Goal: Information Seeking & Learning: Learn about a topic

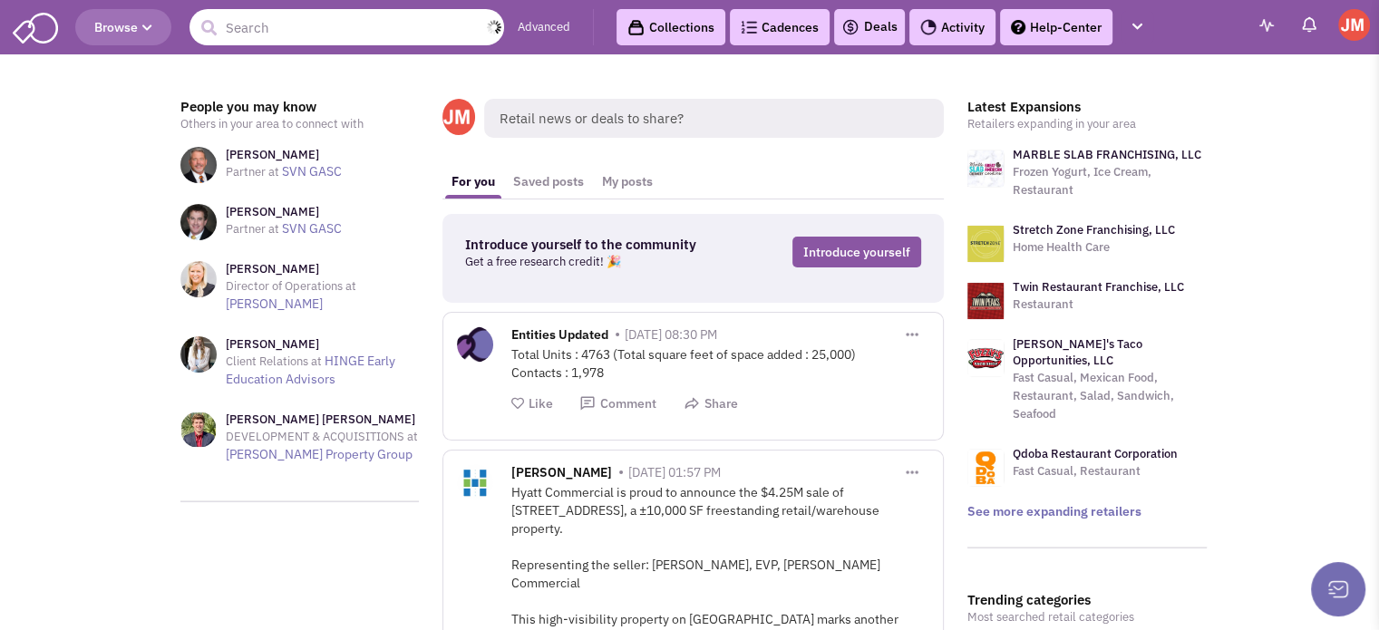
click at [312, 41] on input "text" at bounding box center [347, 27] width 315 height 36
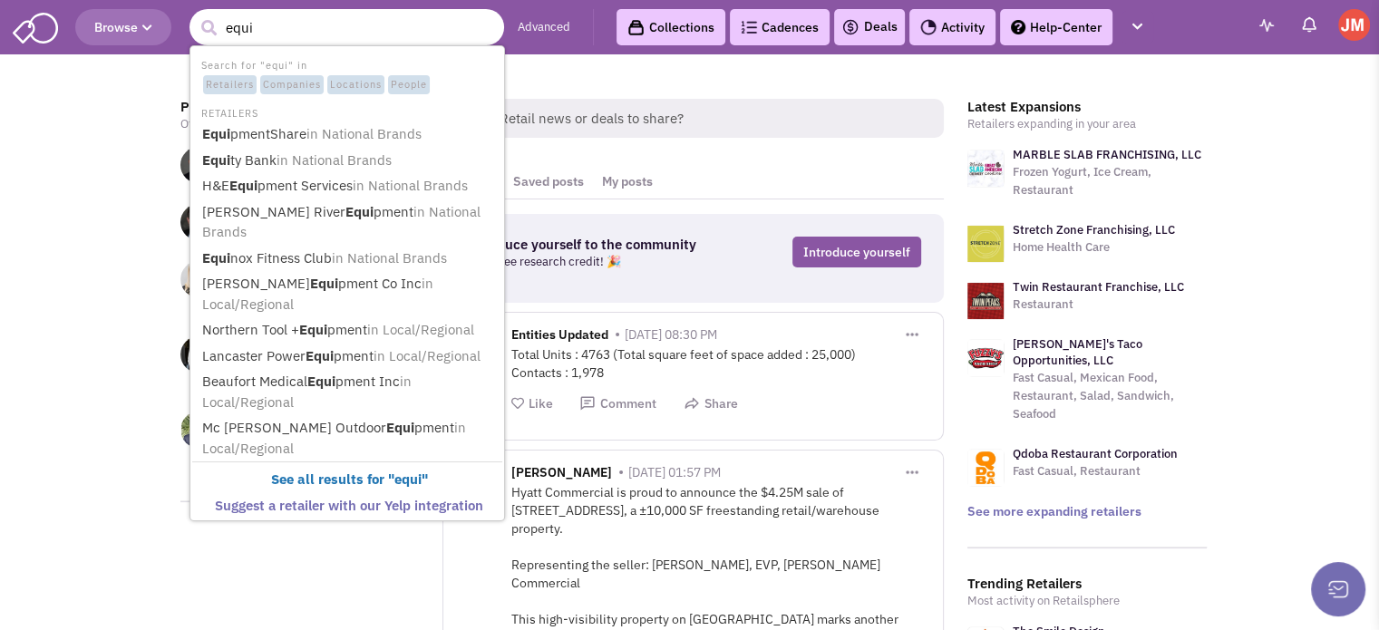
type input "equ"
click at [414, 249] on span "in National Brands" at bounding box center [389, 257] width 115 height 17
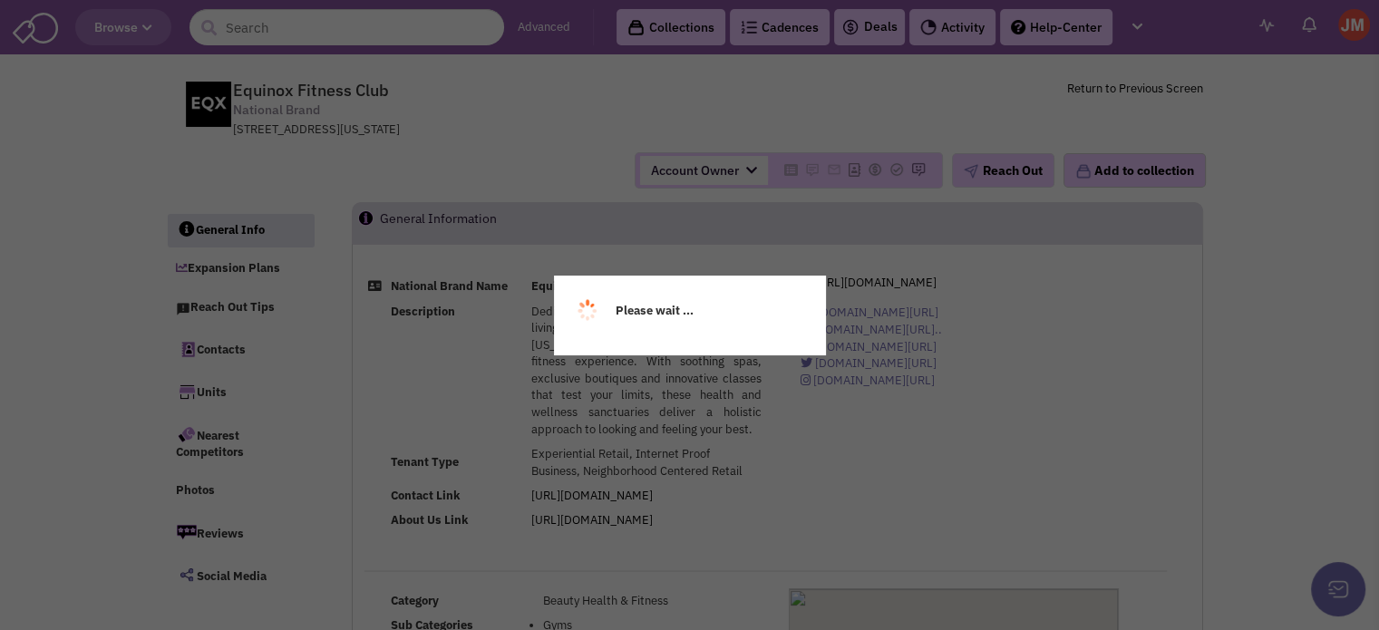
select select
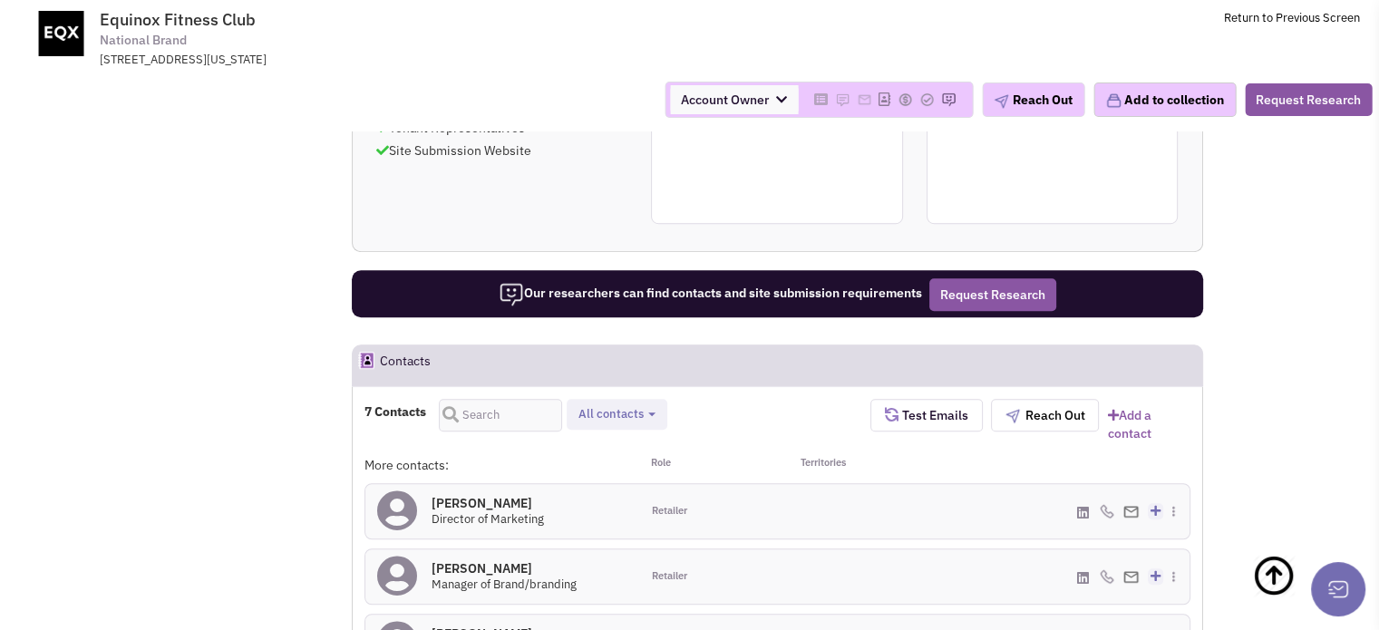
scroll to position [1173, 0]
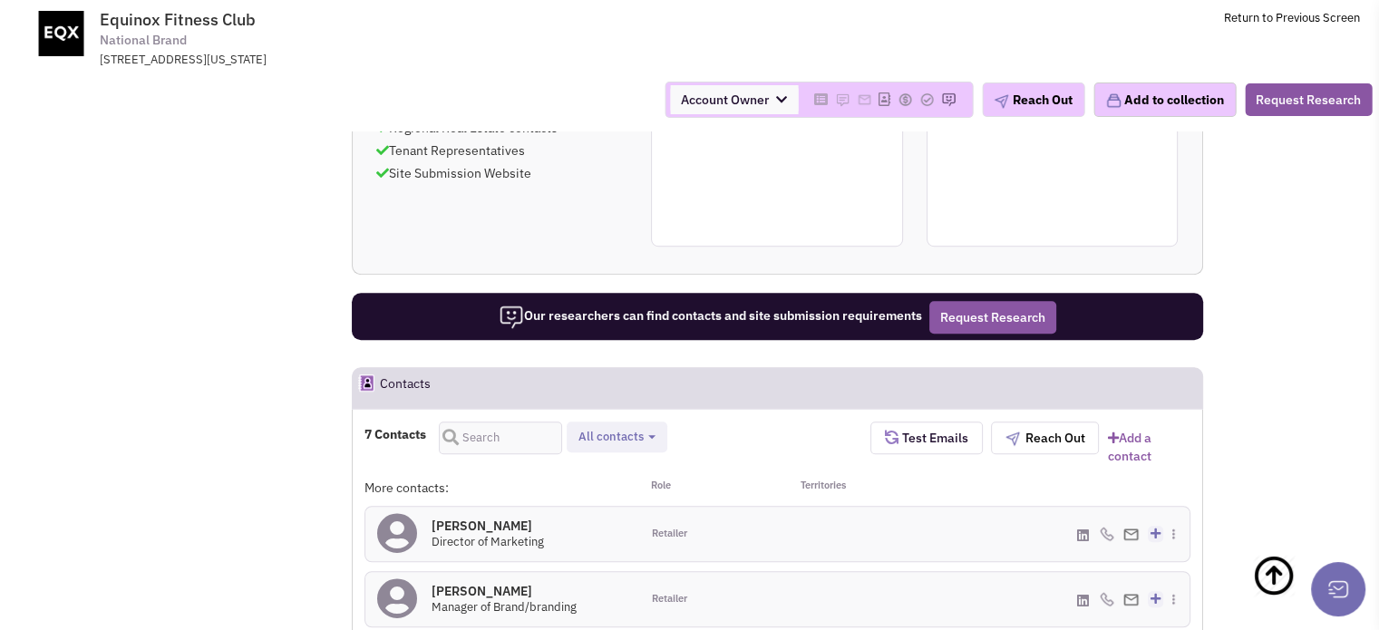
click at [645, 422] on span "Retailer contacts Tenant representatives Site selection decision makers Verifie…" at bounding box center [617, 438] width 101 height 32
click at [646, 428] on button "All contacts" at bounding box center [617, 437] width 88 height 19
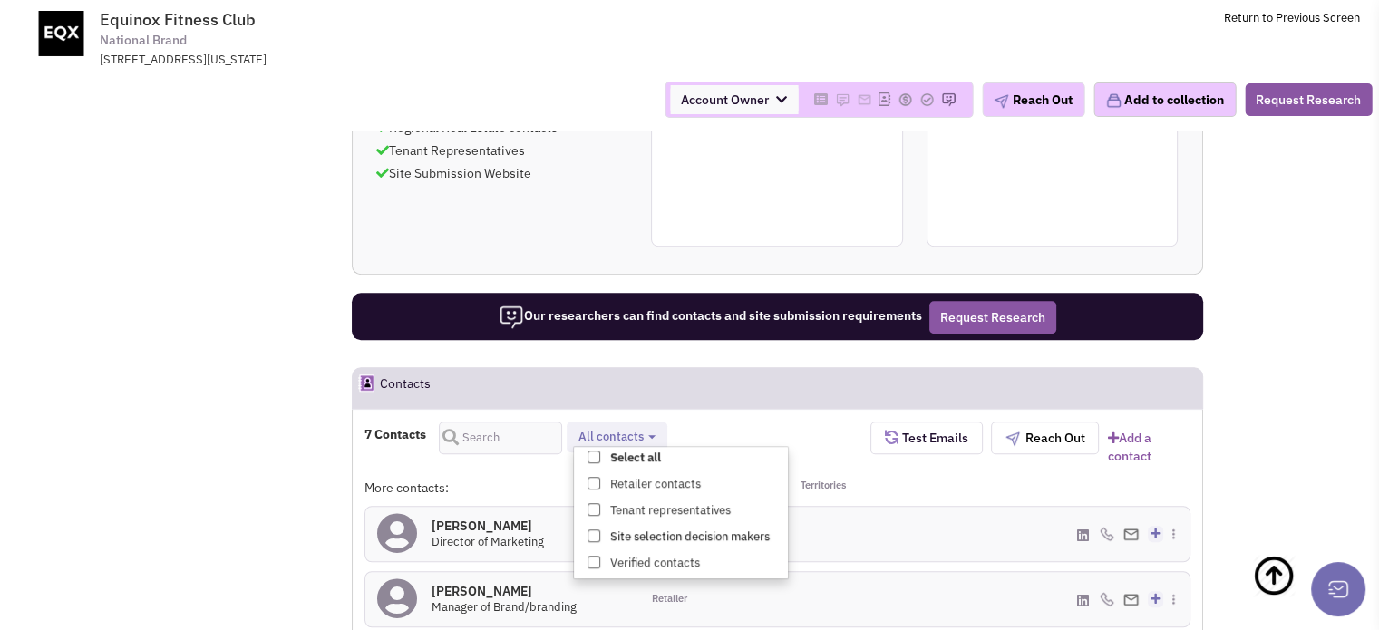
click at [601, 526] on label "Site selection decision makers" at bounding box center [681, 537] width 214 height 23
click at [592, 532] on input "Site selection decision makers" at bounding box center [592, 532] width 0 height 0
select select "4"
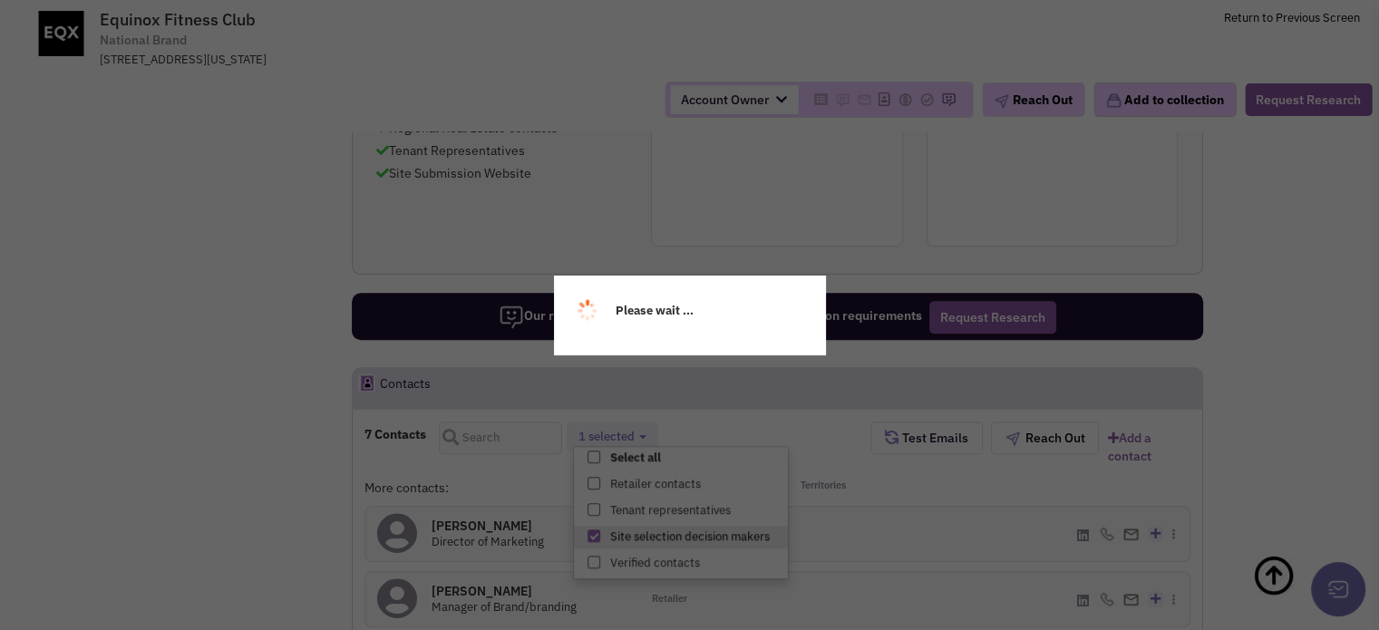
scroll to position [33, 0]
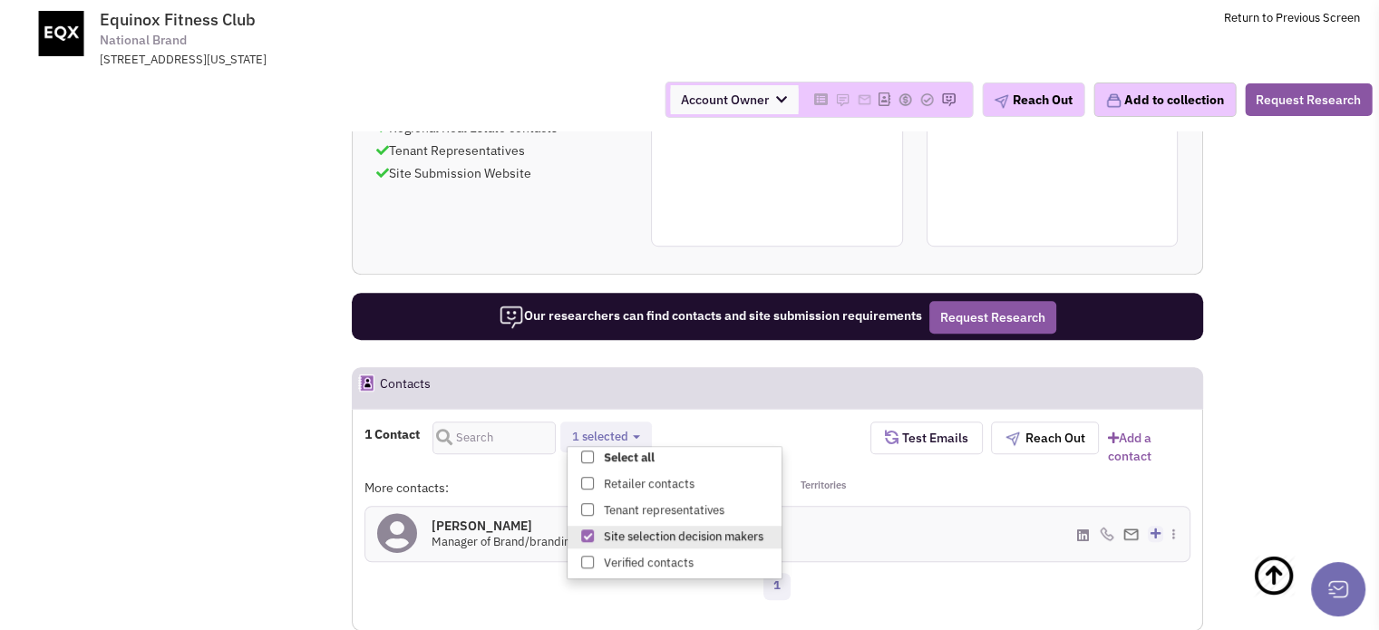
click at [467, 571] on div "1" at bounding box center [778, 589] width 850 height 36
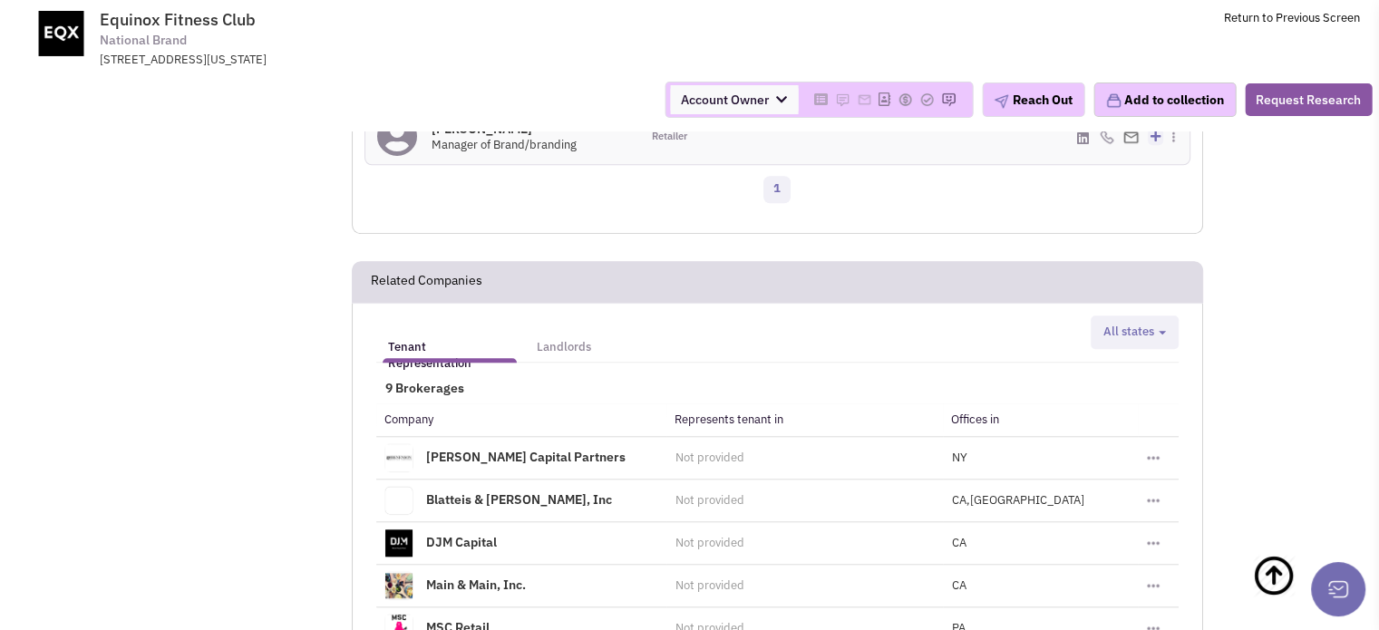
scroll to position [1570, 0]
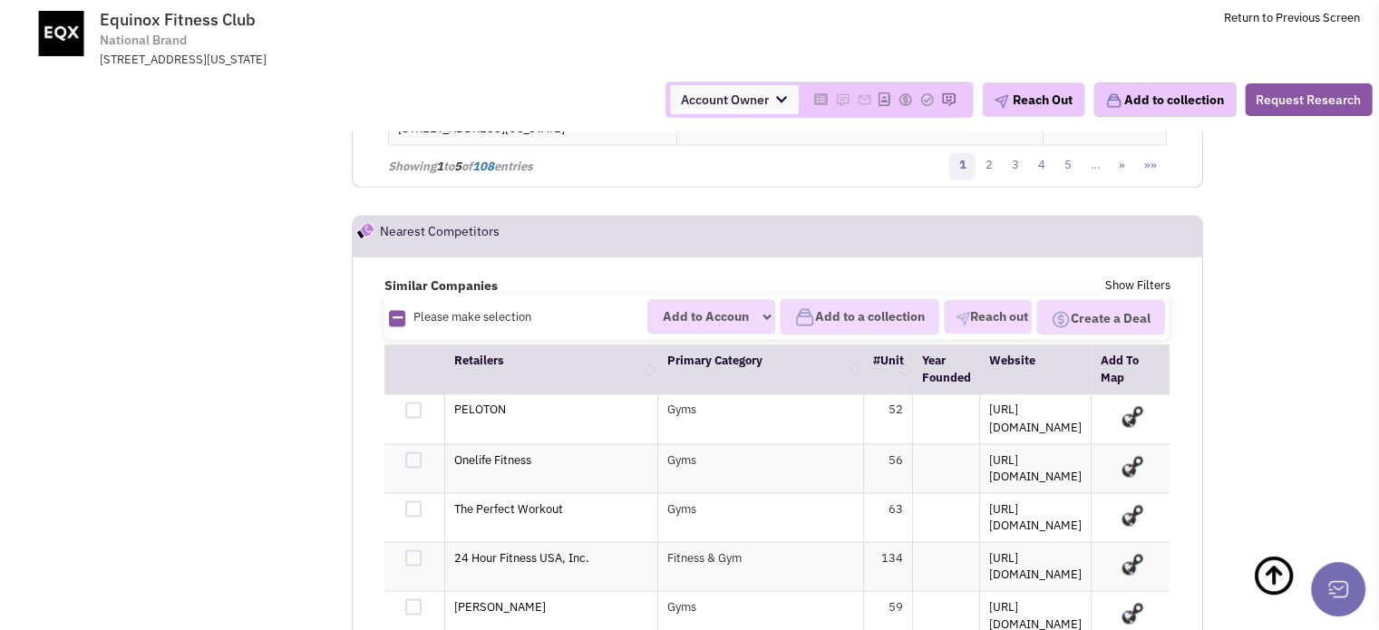
scroll to position [3054, 0]
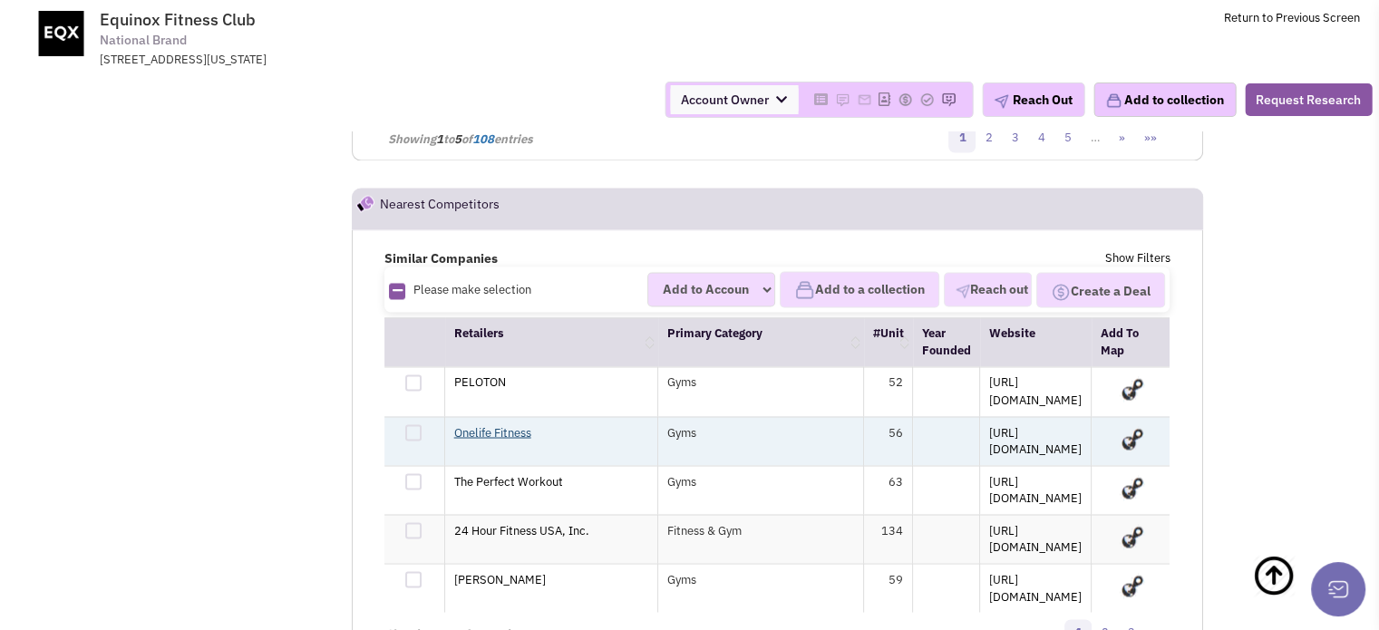
click at [482, 424] on link "Onelife Fitness" at bounding box center [492, 431] width 77 height 15
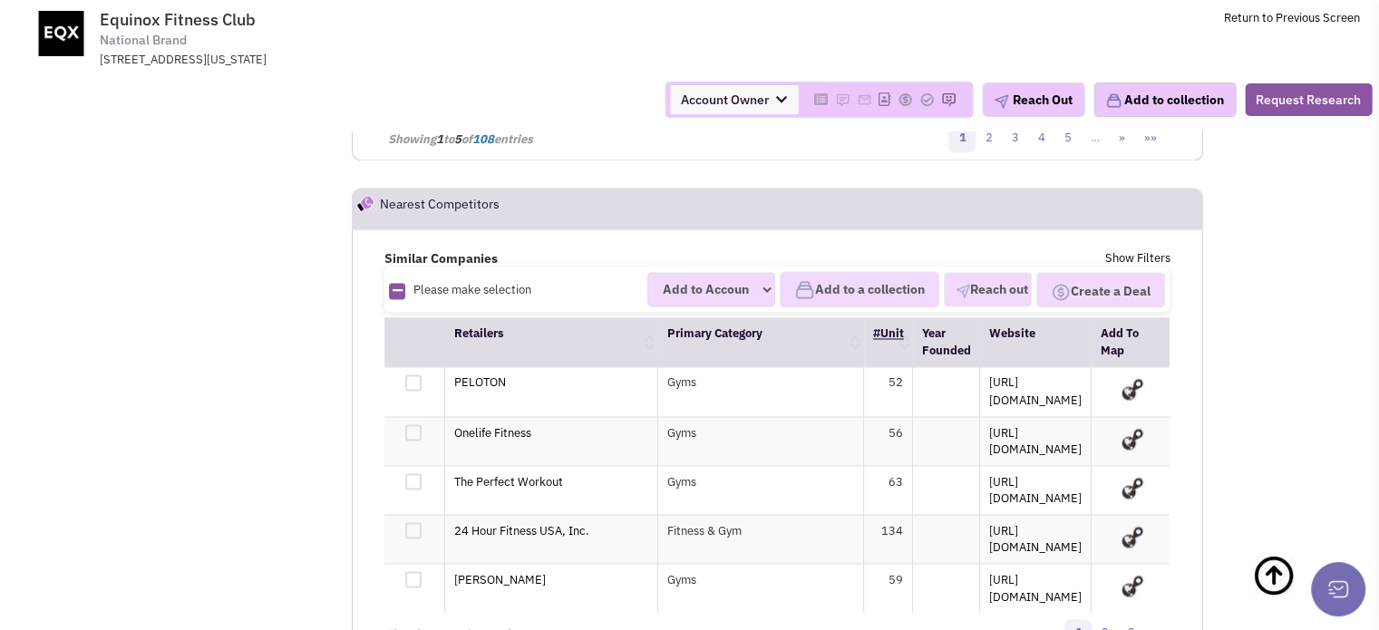
click at [873, 326] on link "#Unit" at bounding box center [888, 333] width 31 height 15
click at [872, 326] on link "#Unit" at bounding box center [887, 333] width 31 height 15
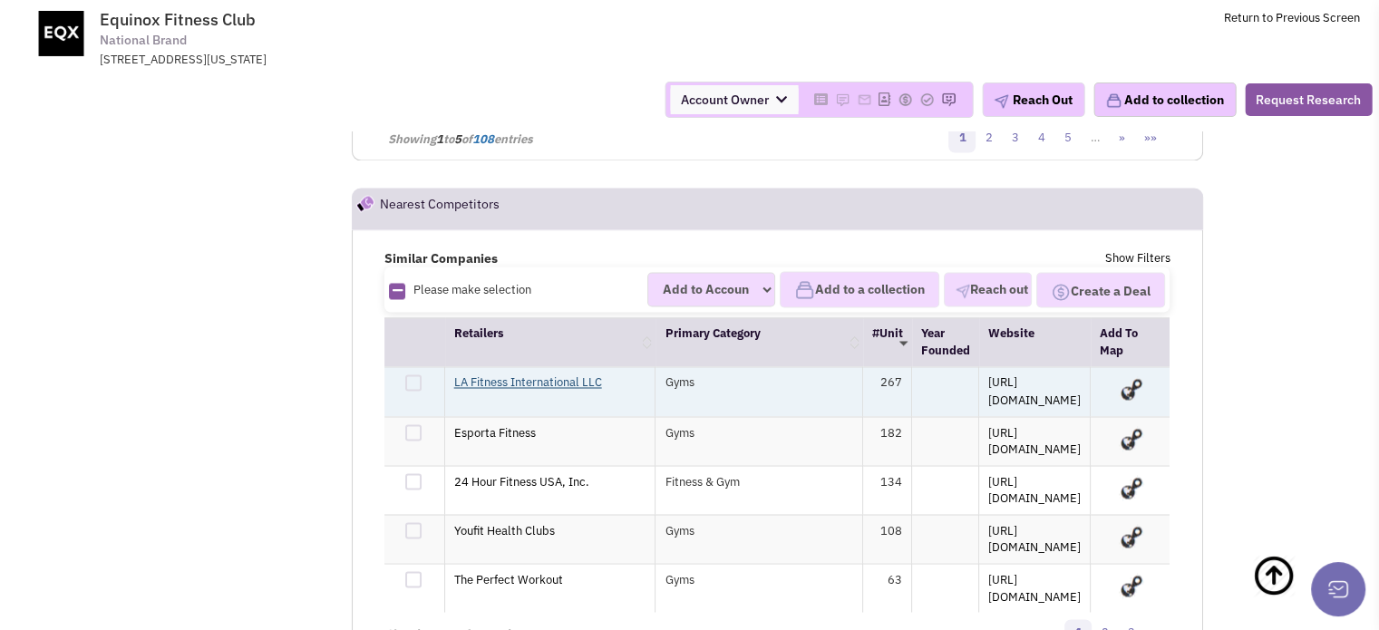
click at [484, 374] on link "LA Fitness International LLC" at bounding box center [528, 381] width 148 height 15
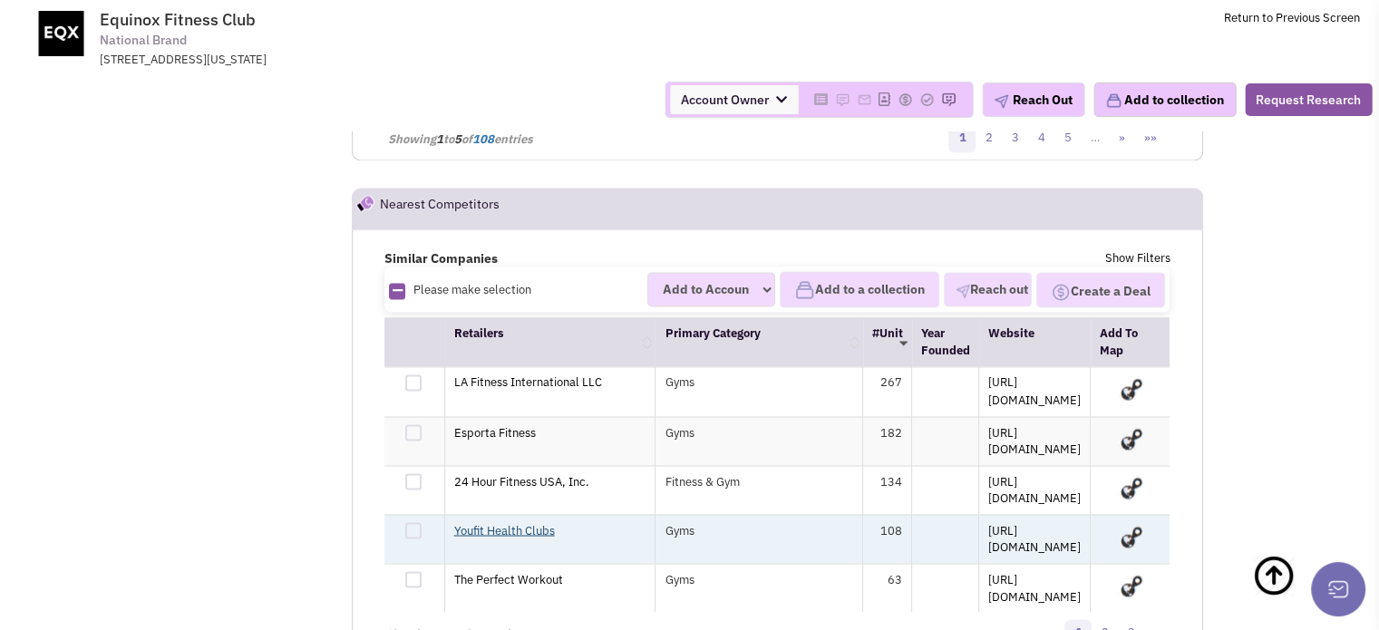
click at [508, 522] on link "Youfit Health Clubs" at bounding box center [504, 529] width 101 height 15
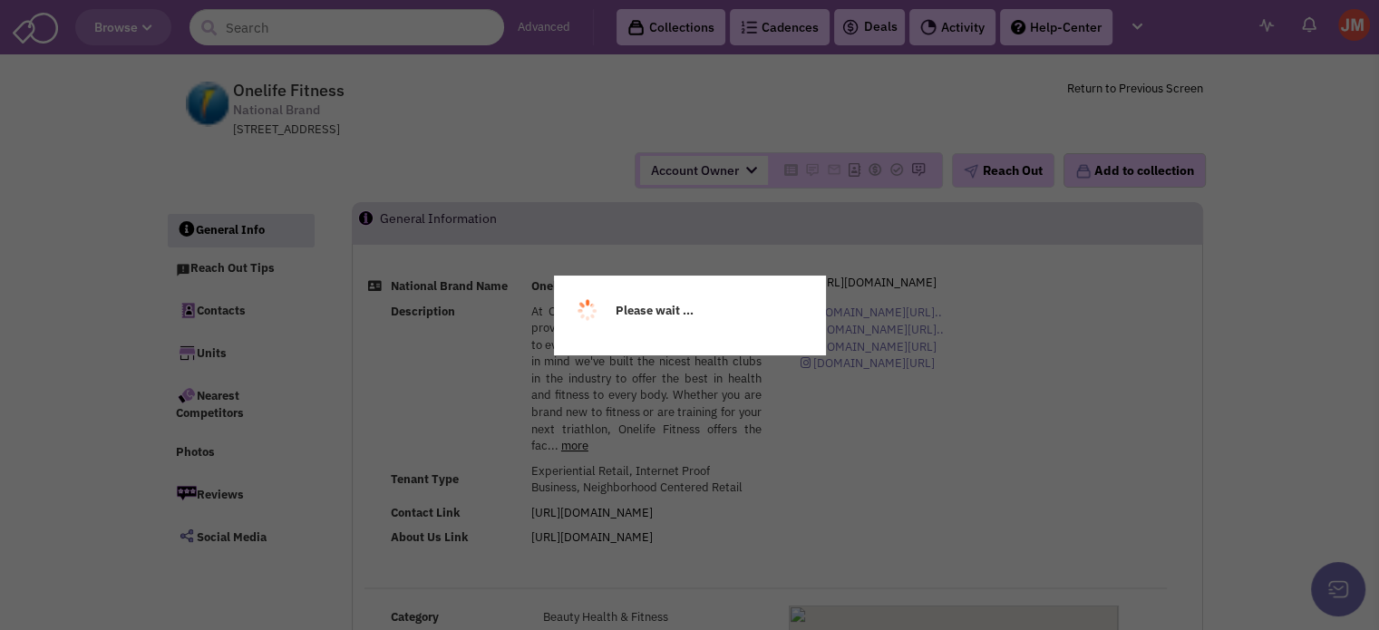
select select
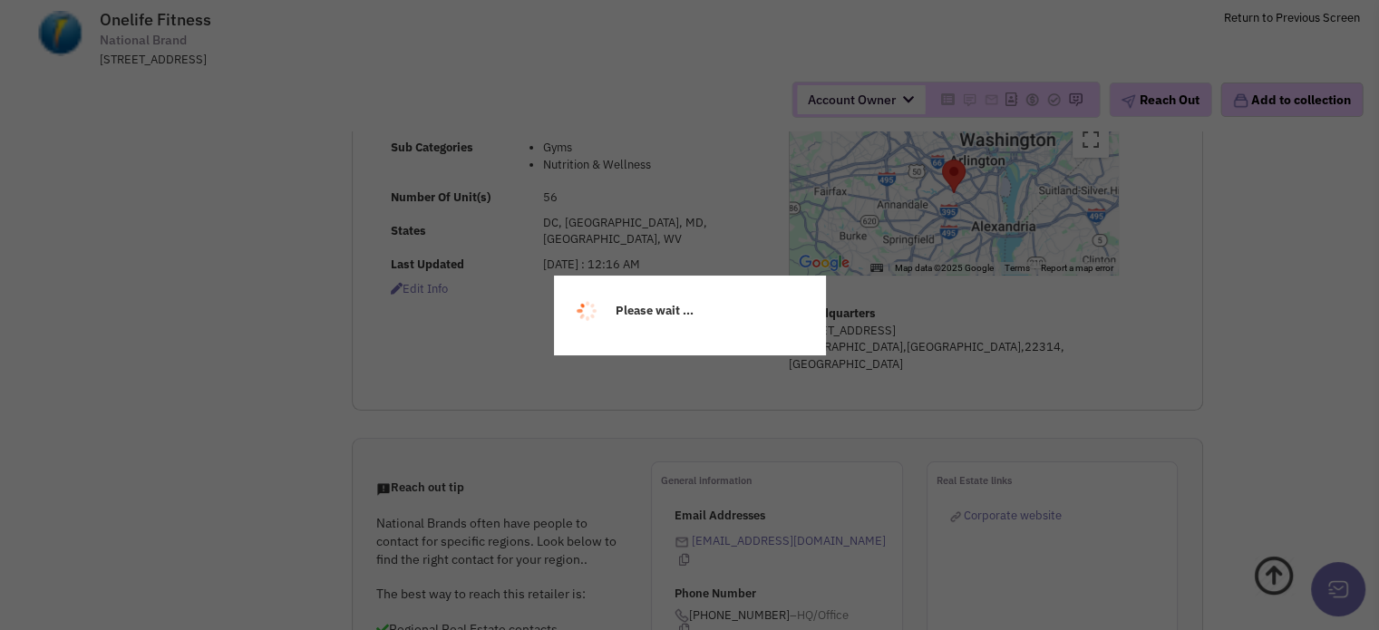
select select
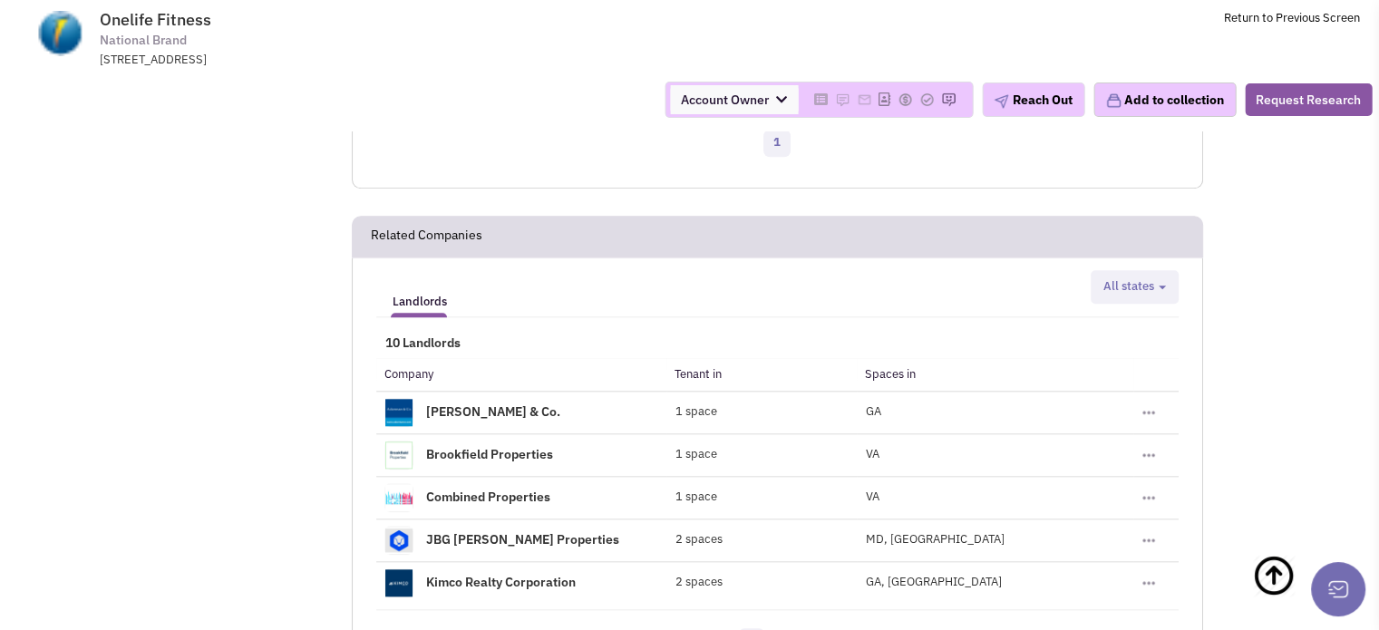
scroll to position [1755, 0]
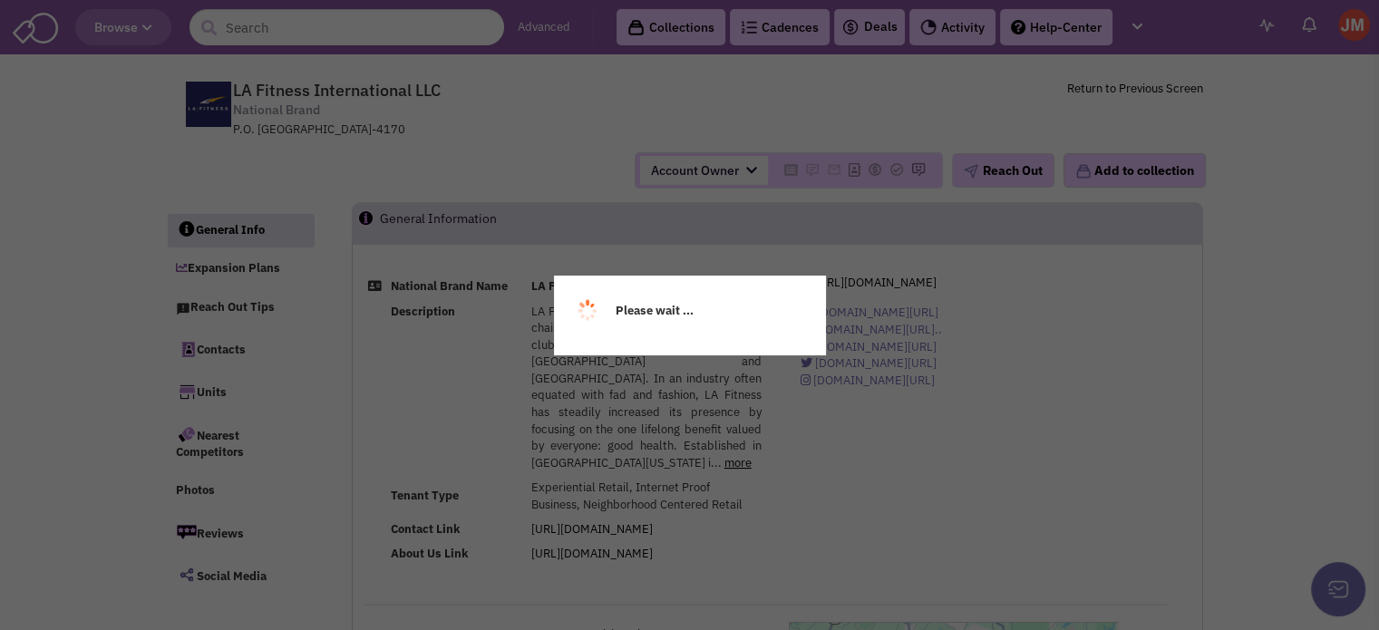
select select
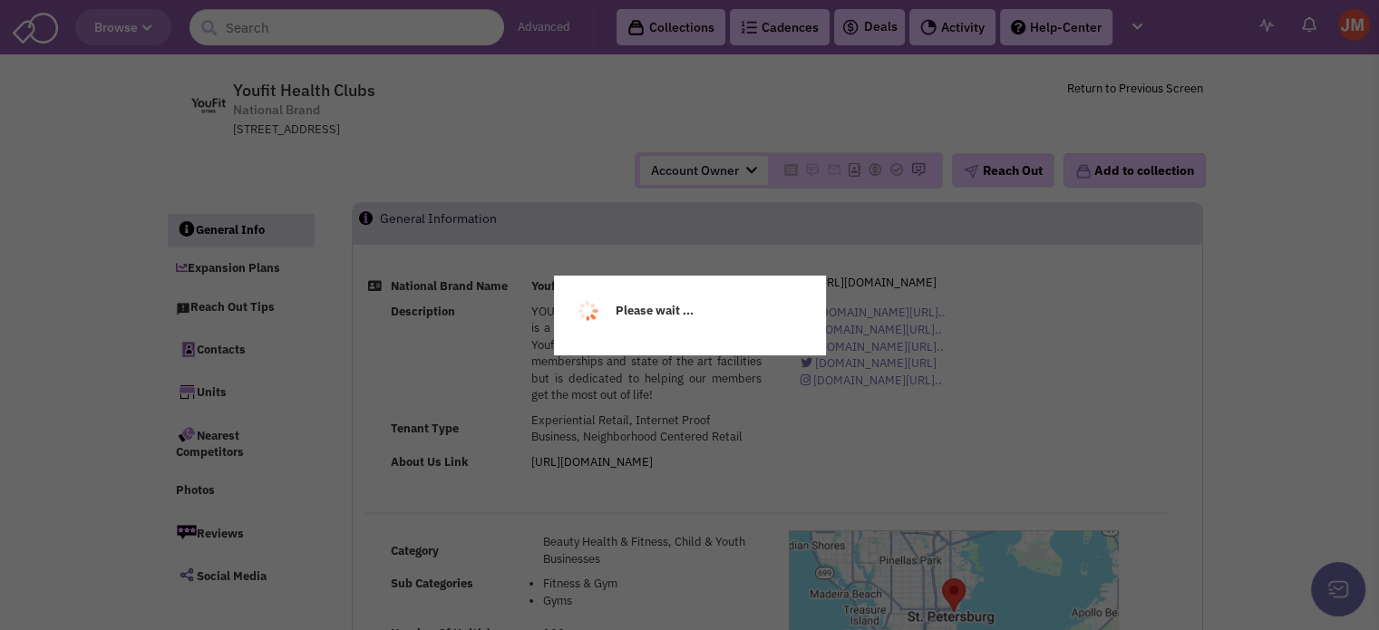
select select
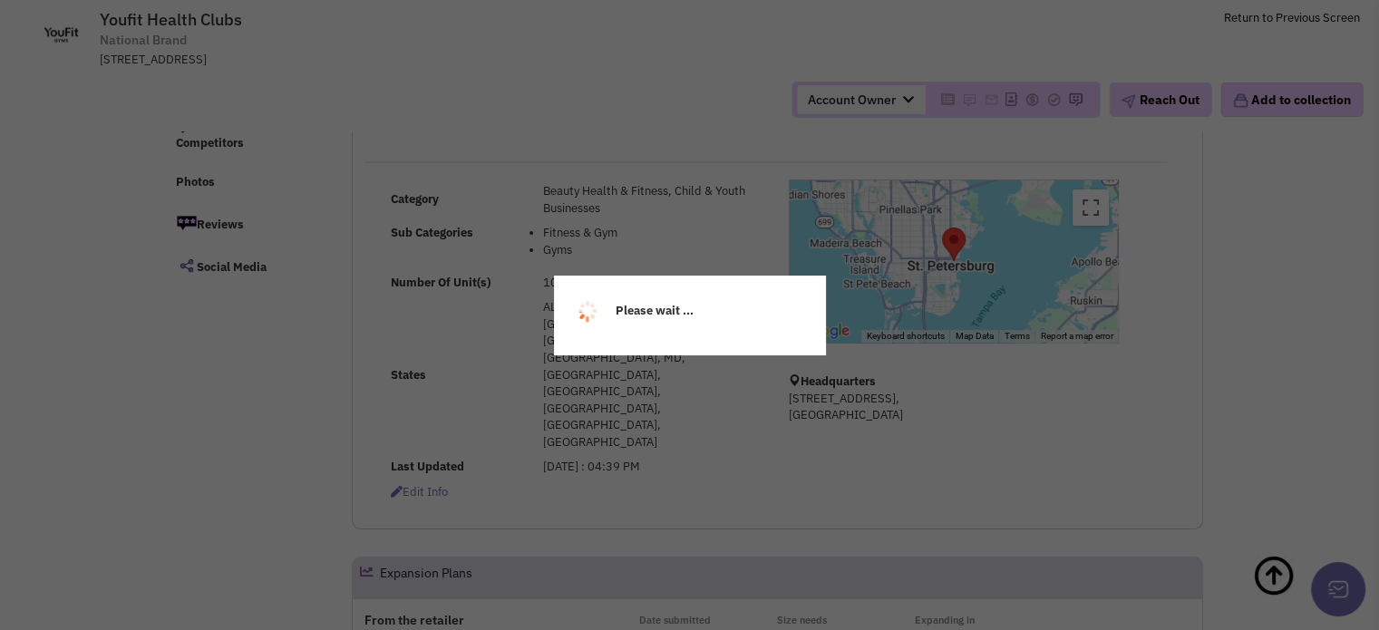
select select
